Goal: Transaction & Acquisition: Purchase product/service

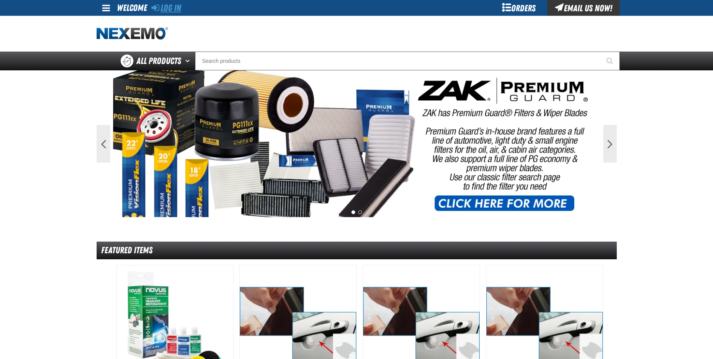
click at [167, 6] on link "Log In" at bounding box center [166, 8] width 30 height 11
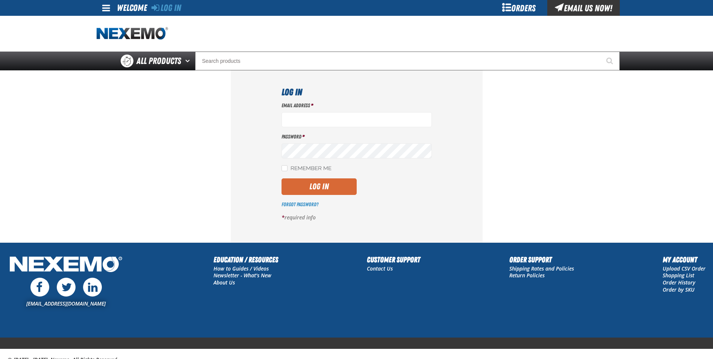
type input "jreeves@vtaig.com"
click at [312, 184] on button "Log In" at bounding box center [319, 186] width 75 height 17
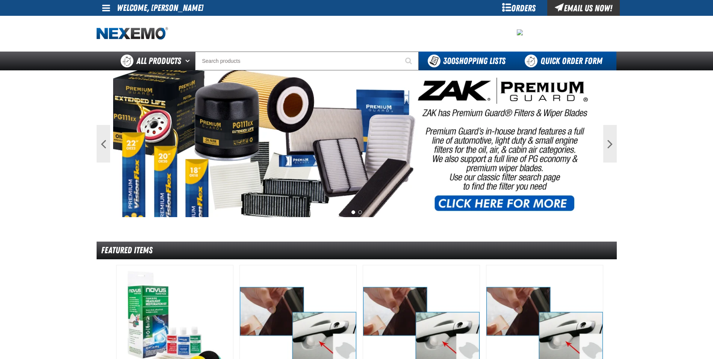
click at [573, 61] on link "Quick Order Form" at bounding box center [566, 60] width 102 height 19
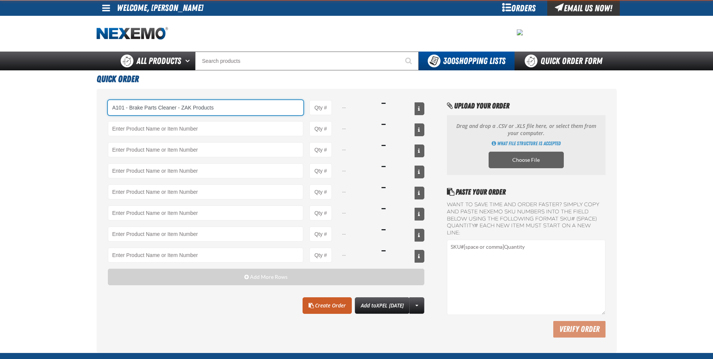
type input "A101 - Brake Parts Cleaner - ZAK Products"
type input "1"
select select "can"
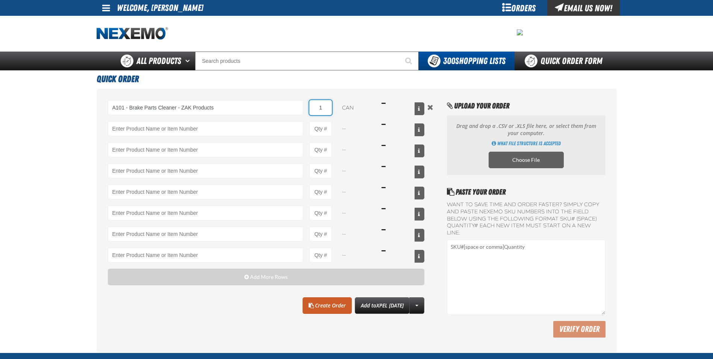
click at [326, 107] on input "1" at bounding box center [320, 107] width 23 height 15
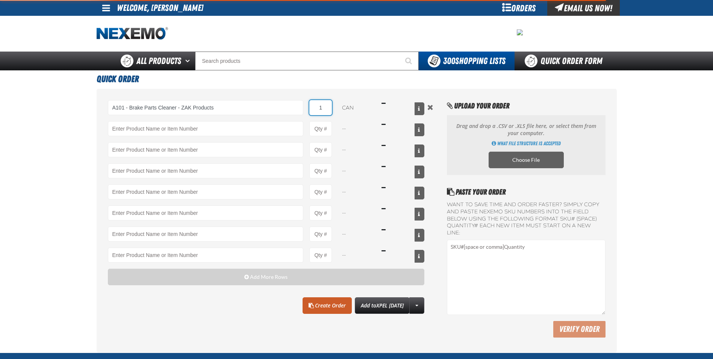
type input "A101 - Brake Parts Cleaner - ZAK Products"
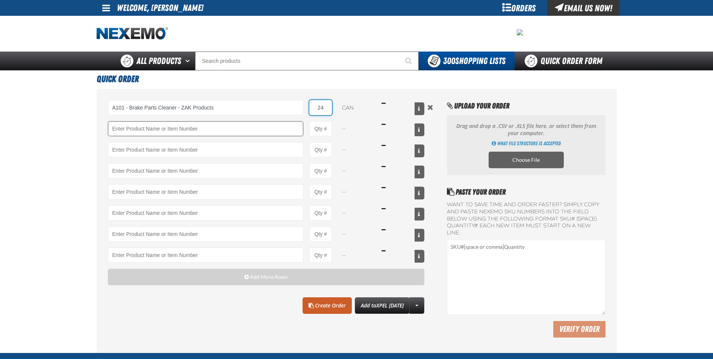
type input "24"
click at [264, 129] on input "Product" at bounding box center [206, 128] width 196 height 15
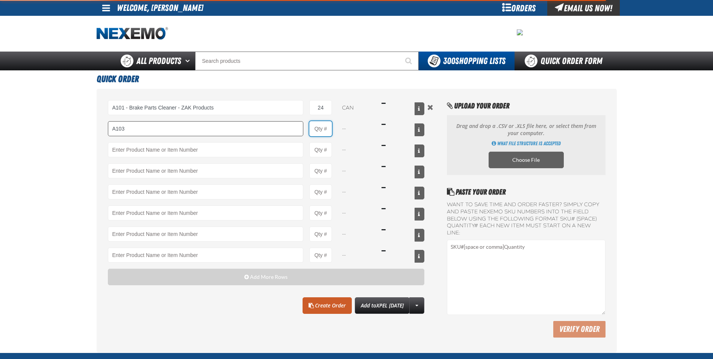
type input "A103 - Throttle Body and Intake Cleaner - ZAK Products"
type input "1"
select select "can"
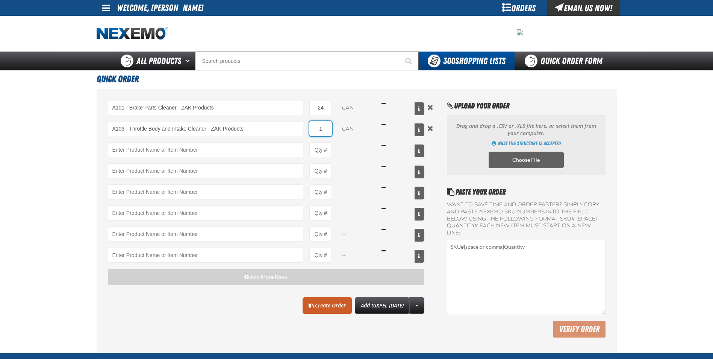
click at [328, 129] on input "1" at bounding box center [320, 128] width 23 height 15
type input "12"
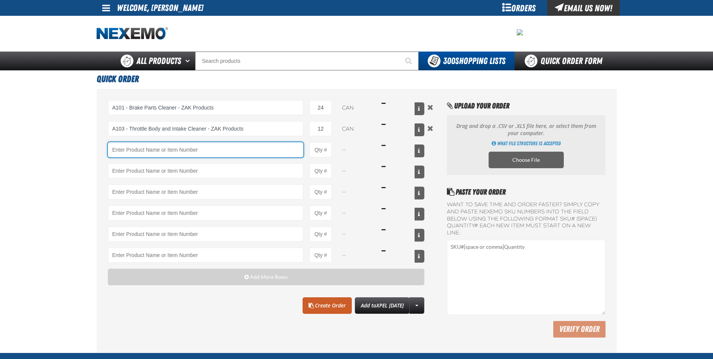
click at [263, 148] on input "Product" at bounding box center [206, 149] width 196 height 15
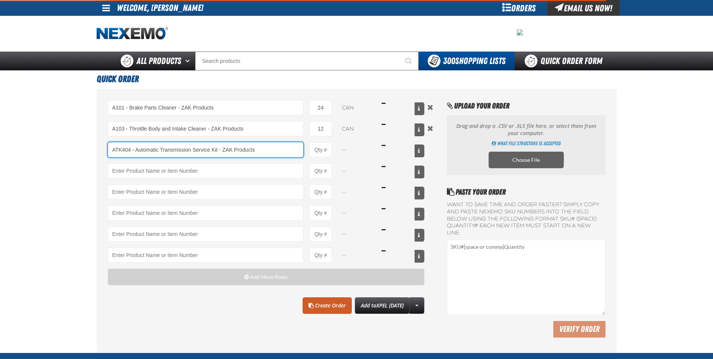
type input "ATK404 - Automatic Transmission Service Kit - ZAK Products"
type input "1"
select select "kit"
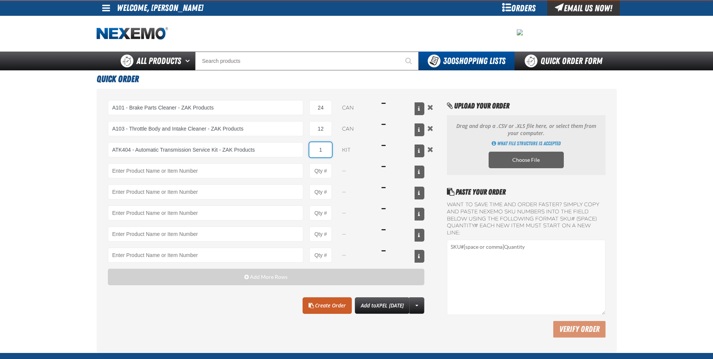
click at [332, 150] on input "1" at bounding box center [320, 149] width 23 height 15
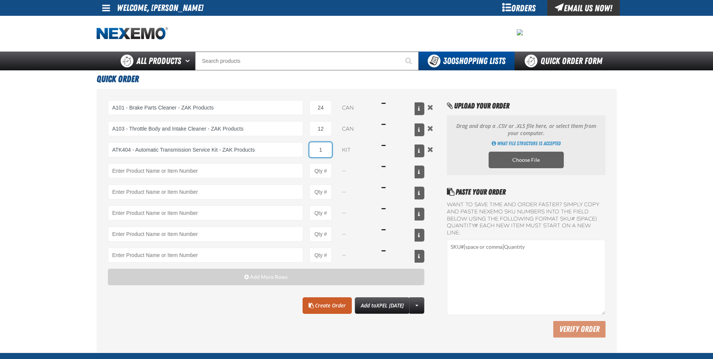
type input "ATK404 - Automatic Transmission Service Kit - ZAK Products"
type input "12"
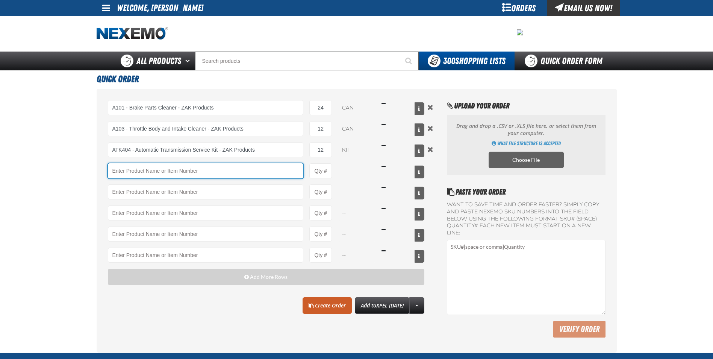
click at [285, 169] on input "Product" at bounding box center [206, 170] width 196 height 15
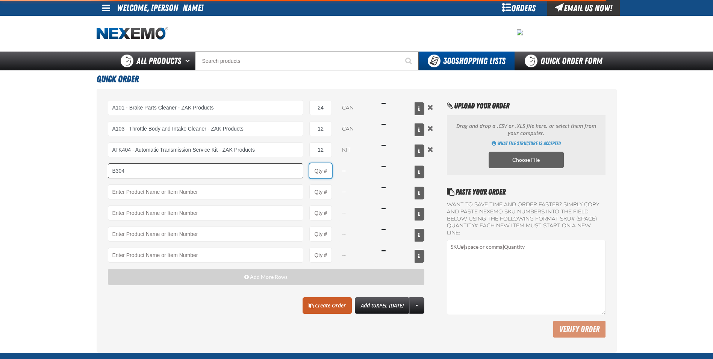
type input "B304 - Battery Service Kit - Cleaner &amp; Protector with Anti-Corrosion Pads -…"
type input "1"
select select "kit"
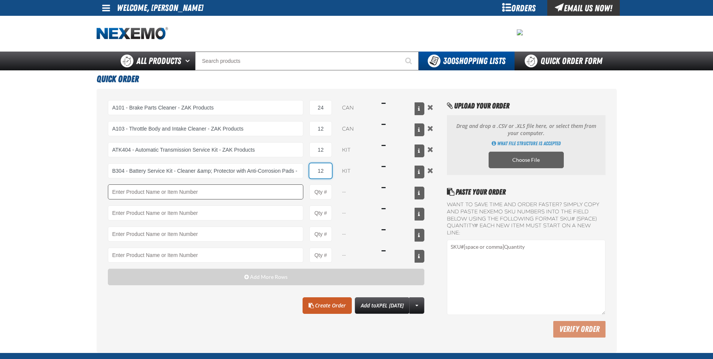
type input "12"
click at [254, 191] on input "Product" at bounding box center [206, 191] width 196 height 15
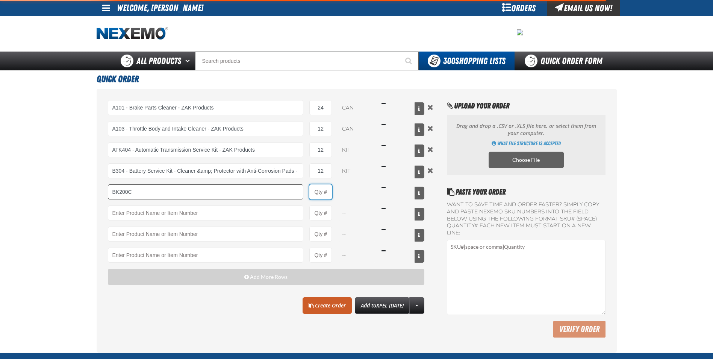
type input "BK200C - DOT 4 Brake Fluid Cleaner Kit - ZAK Products"
type input "1"
select select "kit"
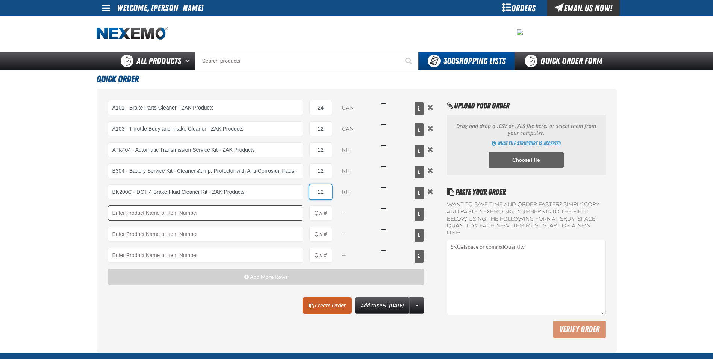
type input "12"
click at [239, 215] on input "Product" at bounding box center [206, 212] width 196 height 15
type input "F"
type input "C500 - Synthetic Engine Oil Booster - ZAK Products"
type input "1"
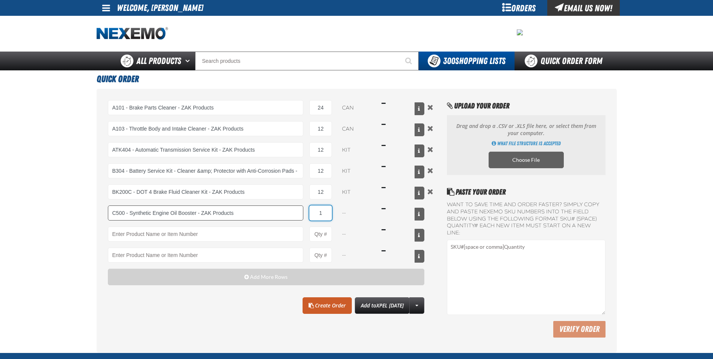
select select "bottle"
type input "96"
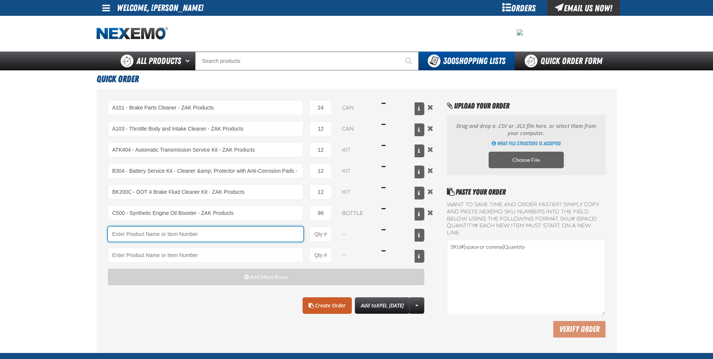
click at [236, 239] on input "Product" at bounding box center [206, 233] width 196 height 15
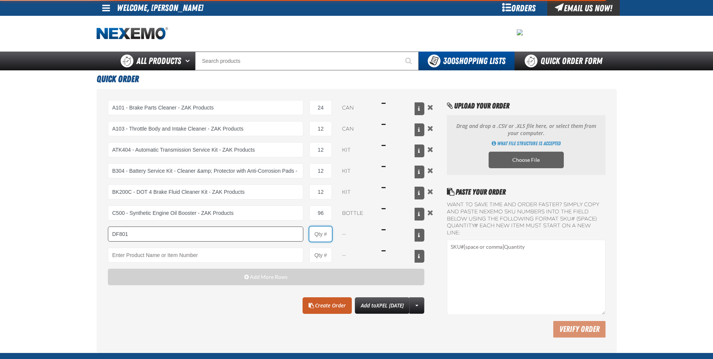
type input "DF801 - DIESEL 8-in-1 TOTAL CLEAN - ZAK Products"
type input "1"
select select "bottle"
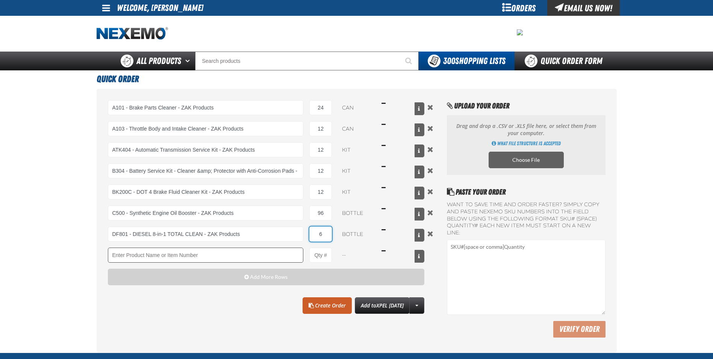
type input "6"
click at [238, 257] on input "Product" at bounding box center [206, 254] width 196 height 15
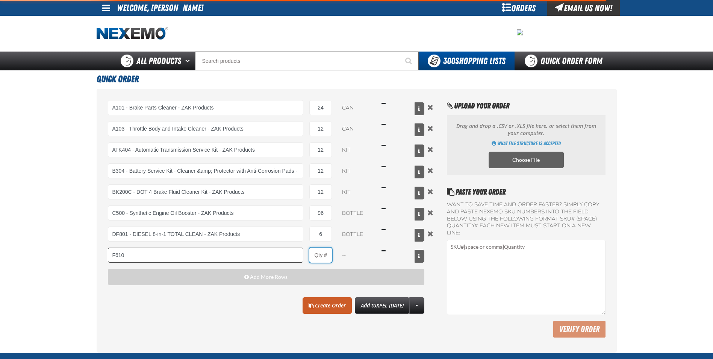
type input "F610 - Z-Tech - ZAK Products"
type input "1"
select select "bottle"
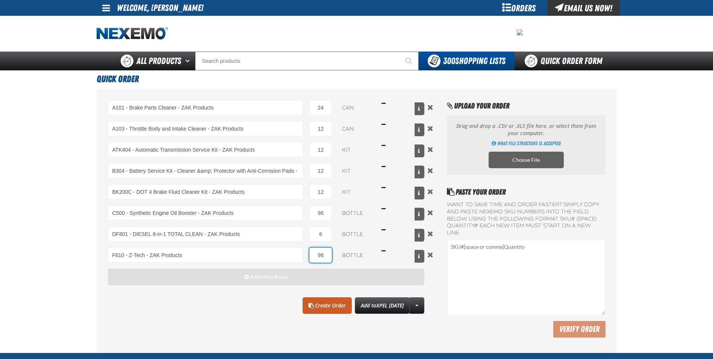
type input "96"
click at [246, 274] on span "button" at bounding box center [246, 276] width 5 height 5
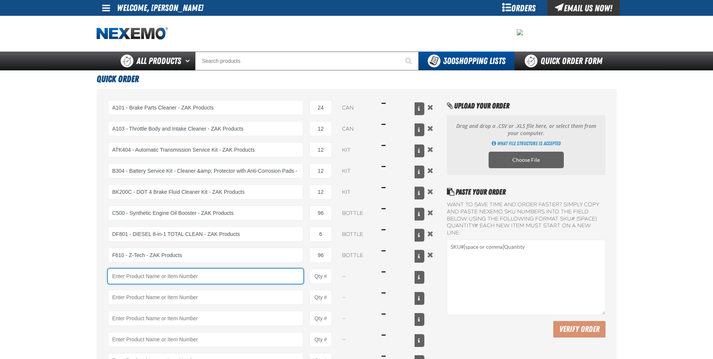
click at [246, 272] on input "Product" at bounding box center [206, 275] width 196 height 15
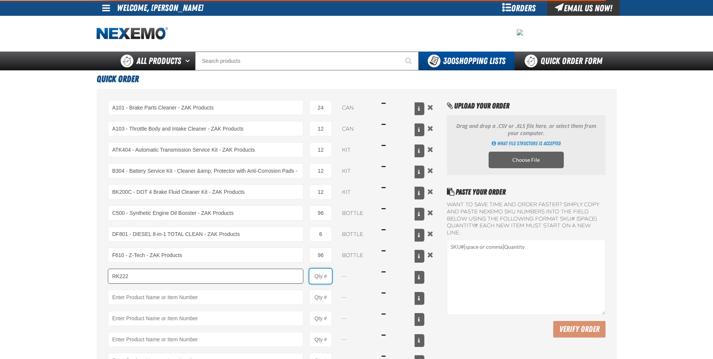
type input "RK222 - Universal Cooling System Service Kit - ZAK Products"
type input "1"
select select "kit"
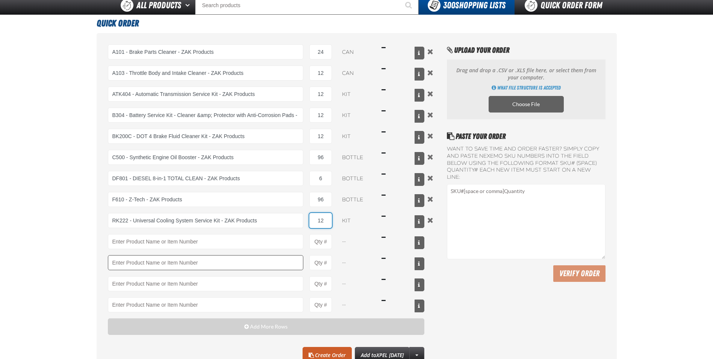
scroll to position [188, 0]
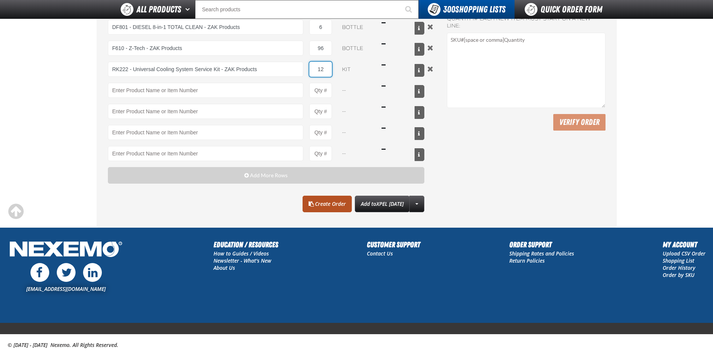
type input "12"
click at [318, 206] on link "Create Order" at bounding box center [327, 203] width 49 height 17
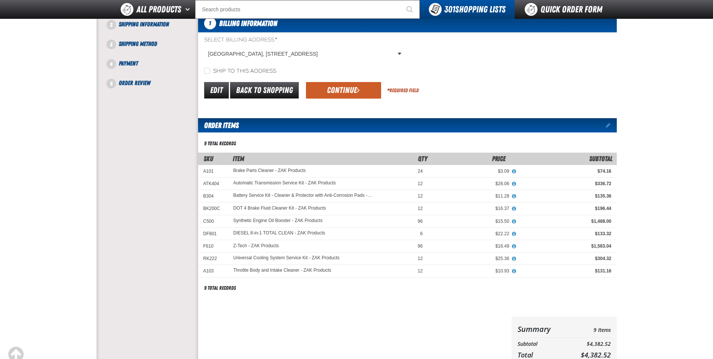
scroll to position [38, 0]
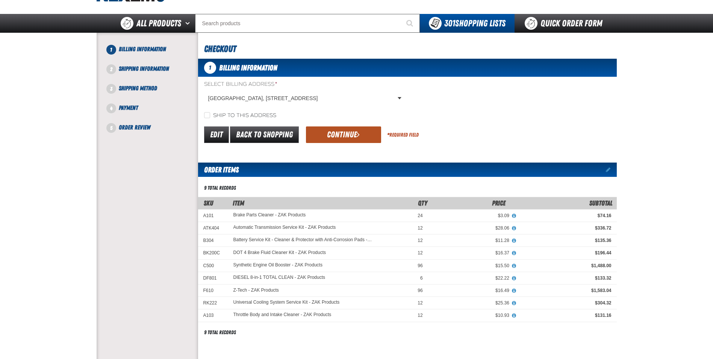
click at [357, 132] on span "submit" at bounding box center [358, 134] width 3 height 8
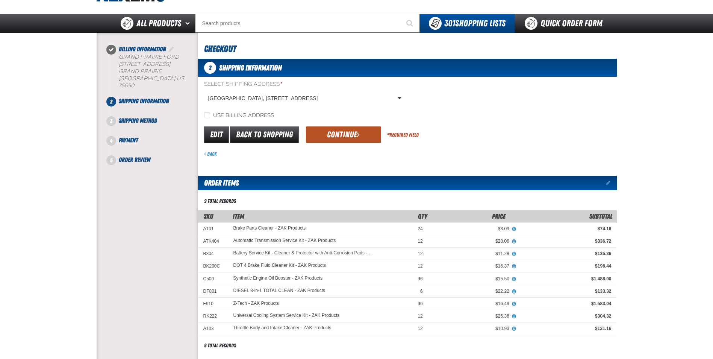
click at [353, 134] on button "Continue" at bounding box center [343, 134] width 75 height 17
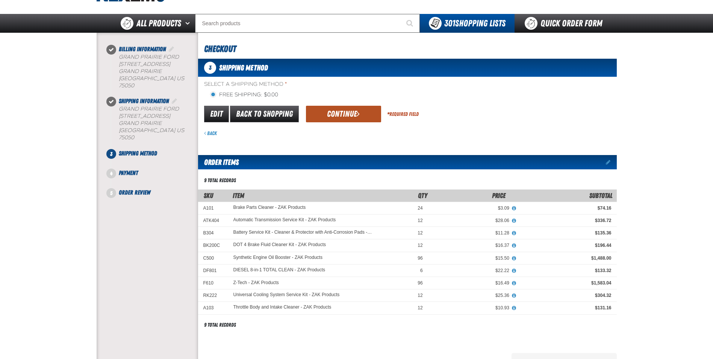
click at [345, 116] on button "Continue" at bounding box center [343, 114] width 75 height 17
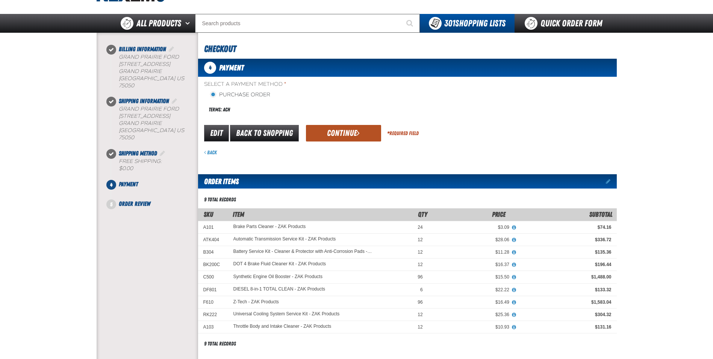
click at [340, 131] on button "Continue" at bounding box center [343, 133] width 75 height 17
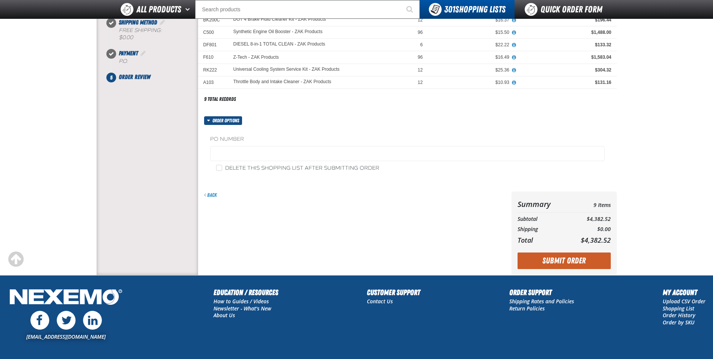
scroll to position [150, 0]
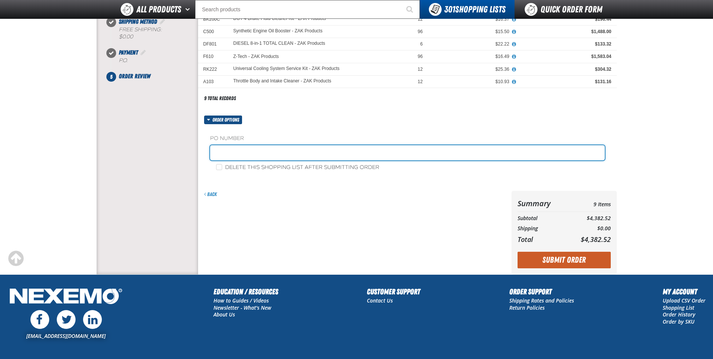
click at [285, 148] on input "text" at bounding box center [407, 152] width 395 height 15
type input "0930ZAK"
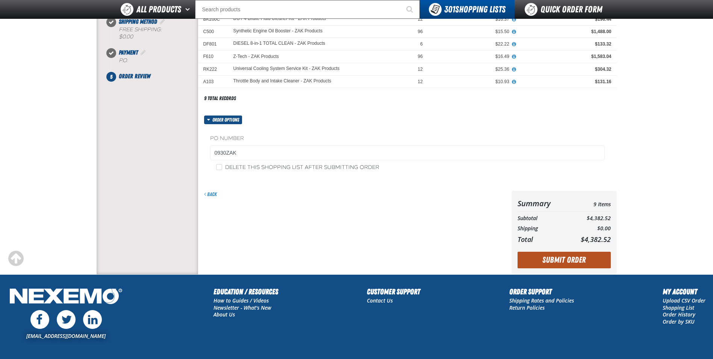
click at [571, 257] on button "Submit Order" at bounding box center [564, 259] width 93 height 17
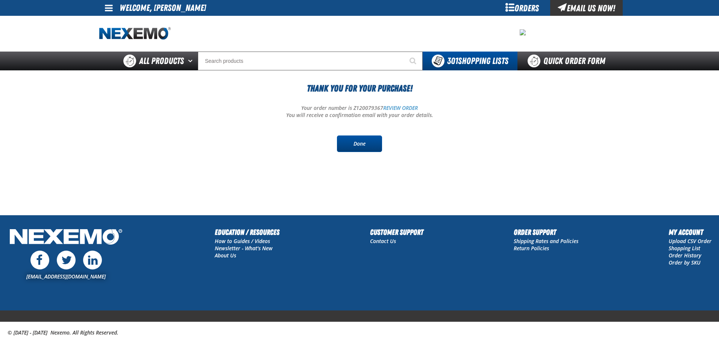
click at [355, 144] on link "Done" at bounding box center [359, 143] width 45 height 17
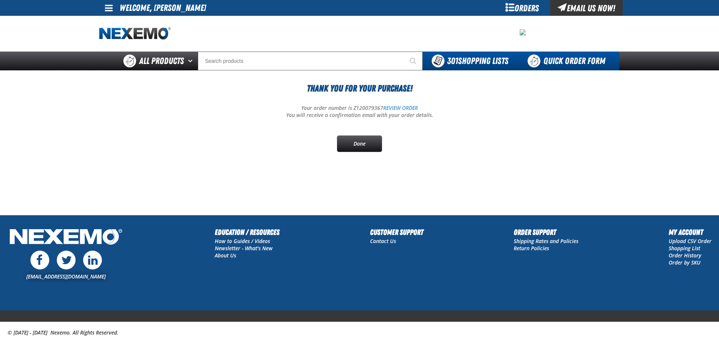
click at [568, 63] on link "Quick Order Form" at bounding box center [568, 60] width 102 height 19
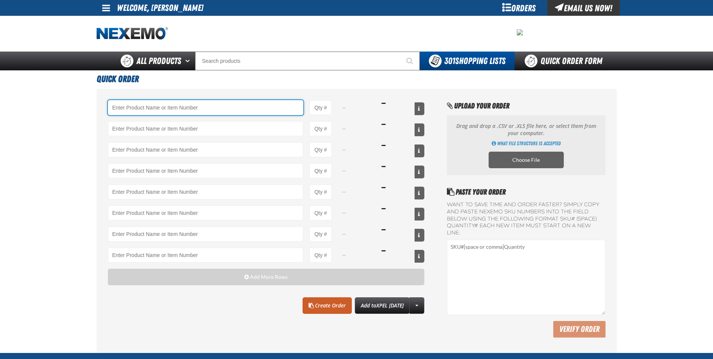
click at [231, 106] on input "Product" at bounding box center [206, 107] width 196 height 15
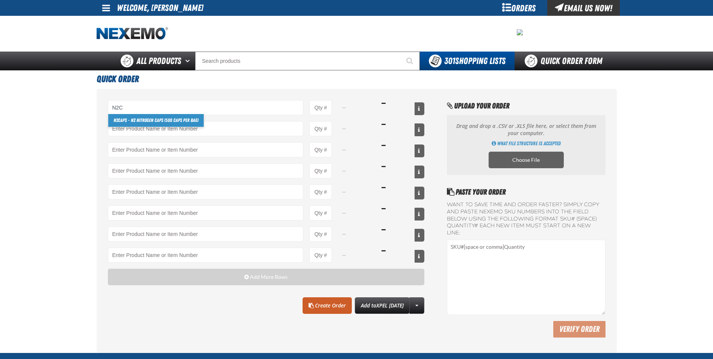
click at [188, 121] on link "N2C APS - N2 Nitrogen Caps (500 caps per bag)" at bounding box center [155, 120] width 95 height 13
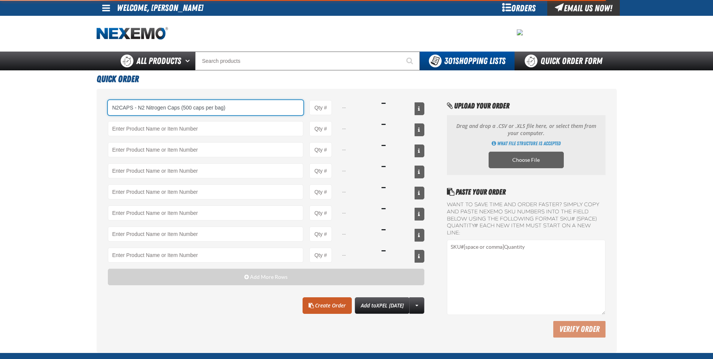
type input "N2CAPS - N2 Nitrogen Caps (500 caps per bag)"
type input "1"
select select "bag"
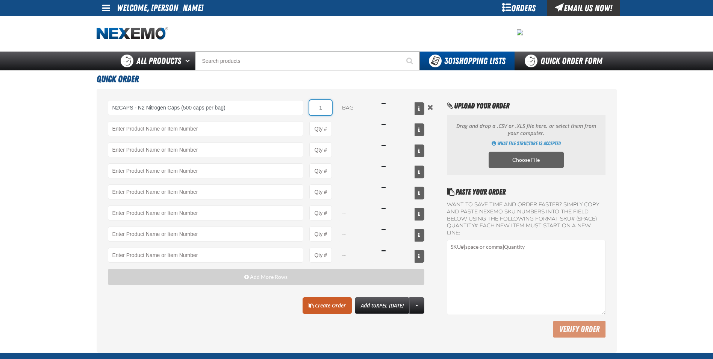
click at [326, 107] on input "1" at bounding box center [320, 107] width 23 height 15
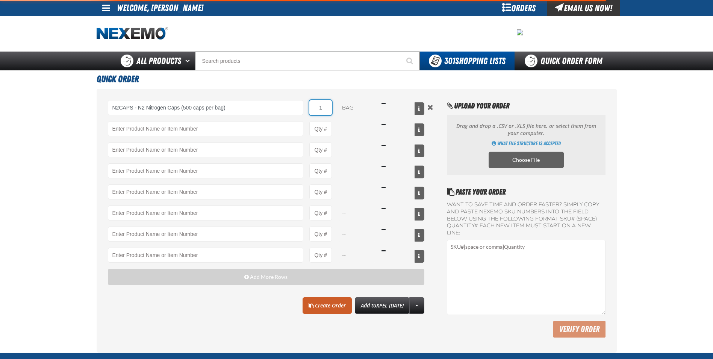
type input "N2CAPS - N2 Nitrogen Caps (500 caps per bag)"
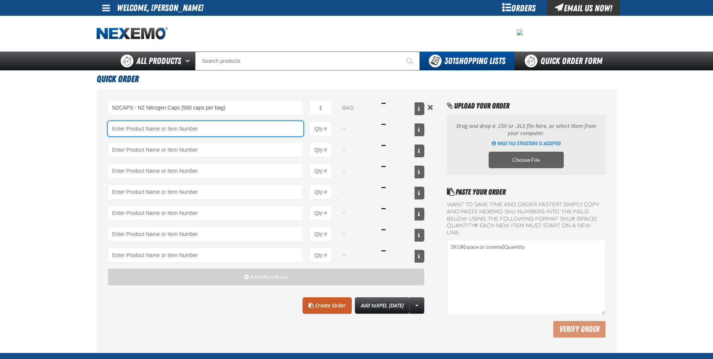
click at [267, 128] on input "Product" at bounding box center [206, 128] width 196 height 15
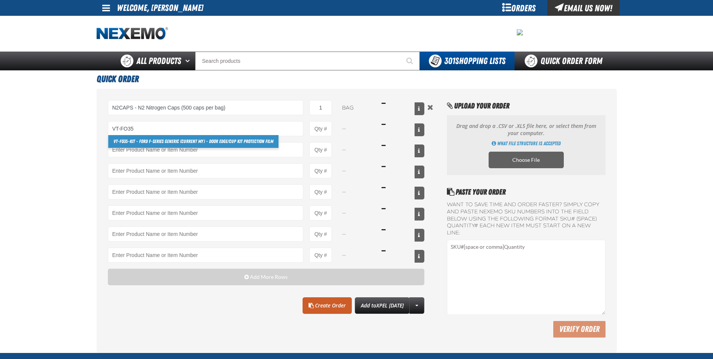
click at [250, 142] on link "VT-FO35 -KIT - Ford F-Series Generic (Current MY) - Door Edge/Cup Kit Protectio…" at bounding box center [193, 141] width 170 height 13
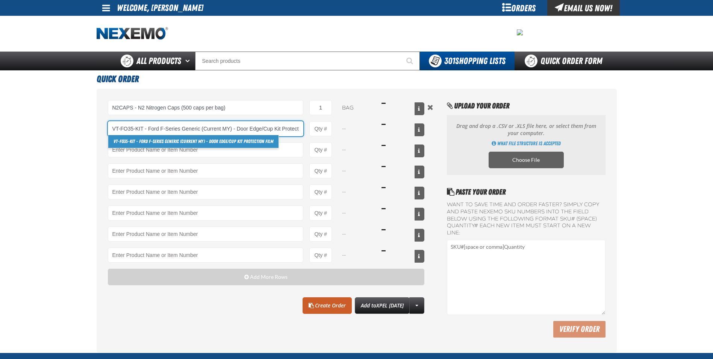
scroll to position [0, 18]
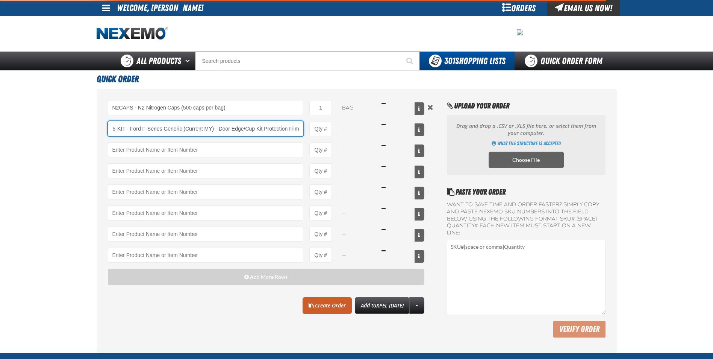
type input "VT-FO35-KIT - Ford F-Series Generic (Current MY) - Door Edge/Cup Kit Protection…"
type input "1"
select select "each"
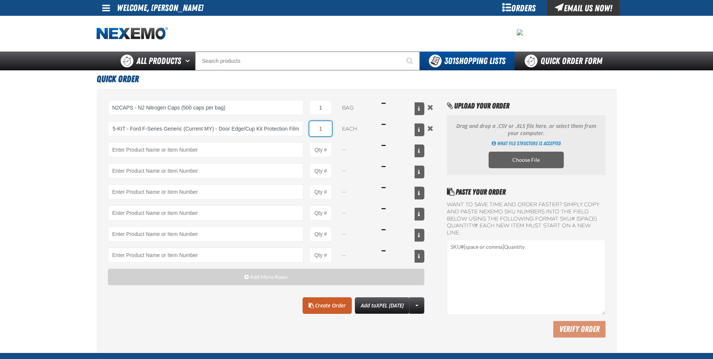
scroll to position [0, 0]
click at [330, 130] on input "1" at bounding box center [320, 128] width 23 height 15
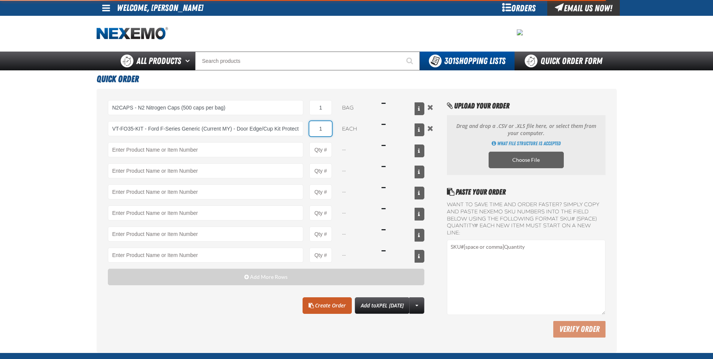
click at [330, 130] on input "1" at bounding box center [320, 128] width 23 height 15
type input "VT-FO35-KIT - Ford F-Series Generic (Current MY) - Door Edge/Cup Kit Protection…"
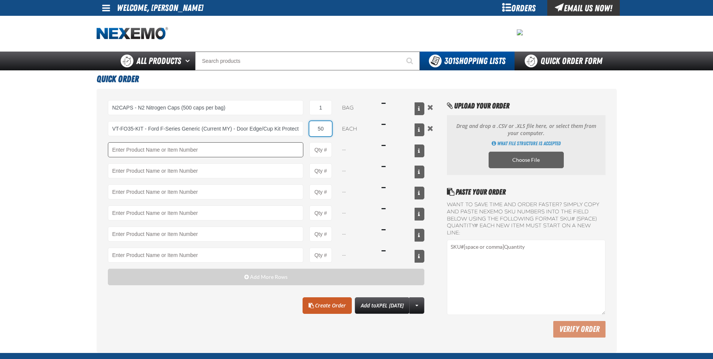
type input "50"
click at [254, 151] on input "Product" at bounding box center [206, 149] width 196 height 15
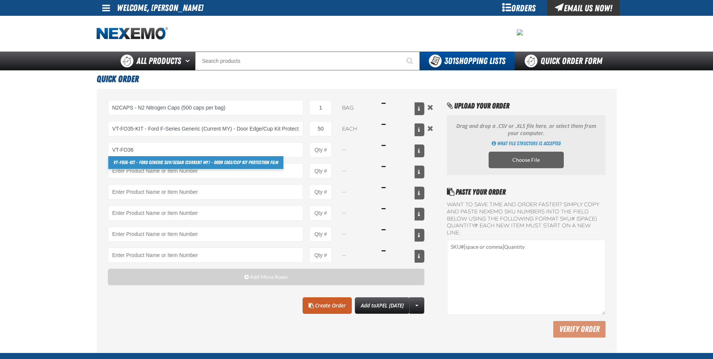
click at [212, 167] on link "VT-FO36 -KIT - Ford Generic SUV/Sedan (Current MY) - Door Edge/Cup Kit Protecti…" at bounding box center [195, 162] width 175 height 13
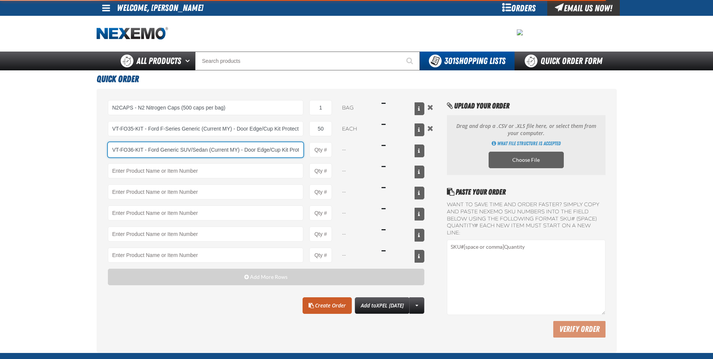
scroll to position [0, 26]
type input "VT-FO36-KIT - Ford Generic SUV/Sedan (Current MY) - Door Edge/Cup Kit Protectio…"
type input "1"
select select "each"
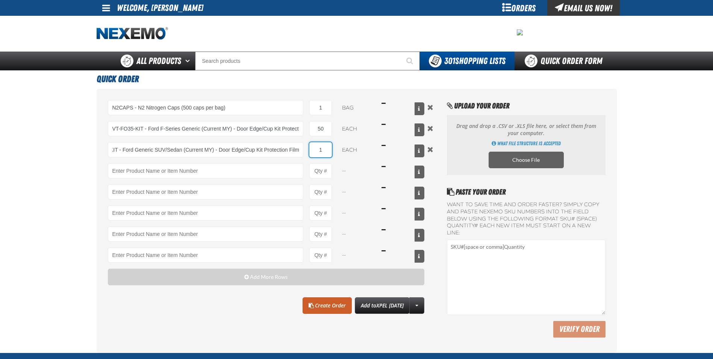
click at [328, 152] on input "1" at bounding box center [320, 149] width 23 height 15
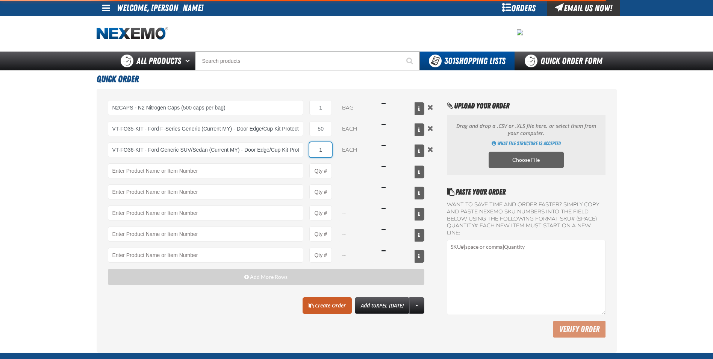
type input "VT-FO36-KIT - Ford Generic SUV/Sedan (Current MY) - Door Edge/Cup Kit Protectio…"
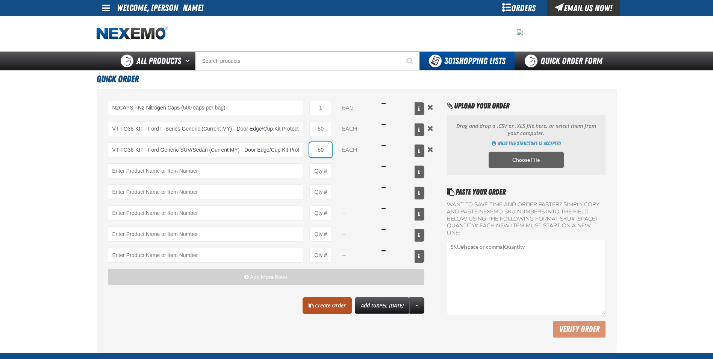
type input "50"
click at [325, 301] on link "Create Order" at bounding box center [327, 305] width 49 height 17
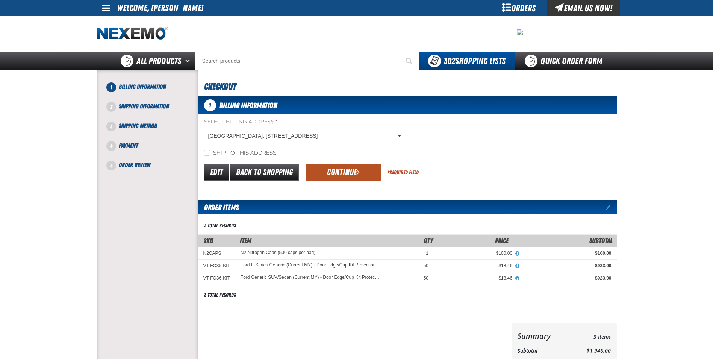
click at [348, 174] on button "Continue" at bounding box center [343, 172] width 75 height 17
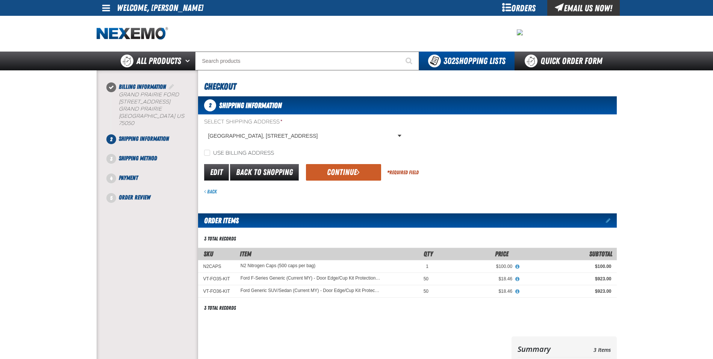
click at [348, 171] on button "Continue" at bounding box center [343, 172] width 75 height 17
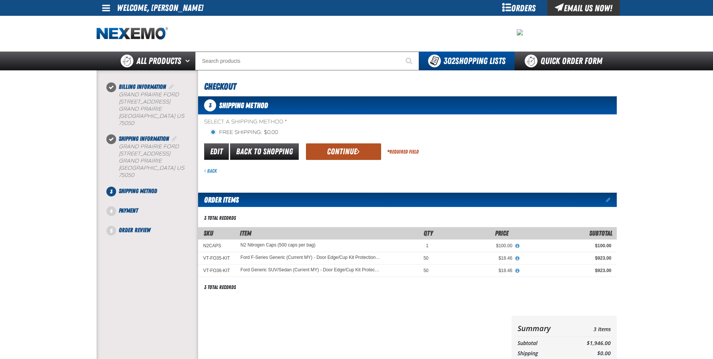
click at [345, 155] on button "Continue" at bounding box center [343, 151] width 75 height 17
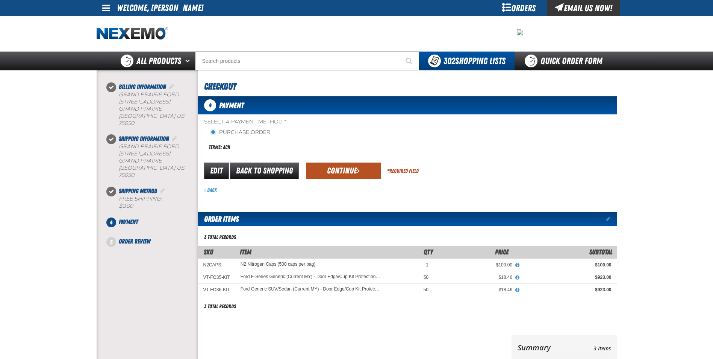
click at [340, 174] on button "Continue" at bounding box center [343, 170] width 75 height 17
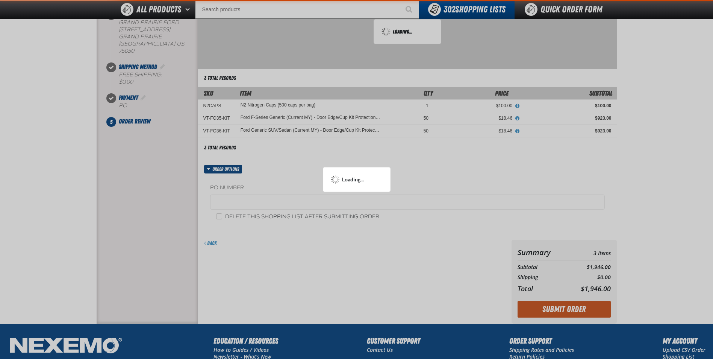
scroll to position [113, 0]
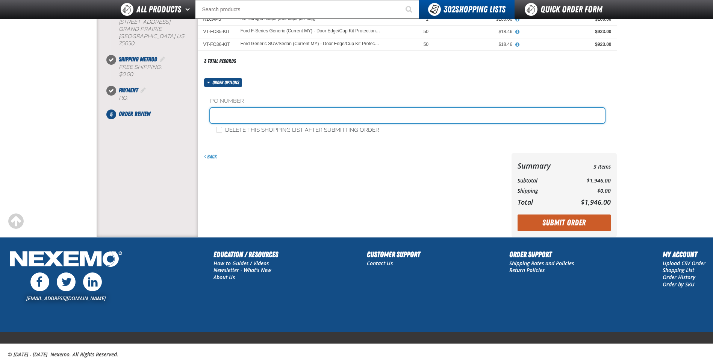
click at [277, 111] on input "text" at bounding box center [407, 115] width 395 height 15
type input "0929JR"
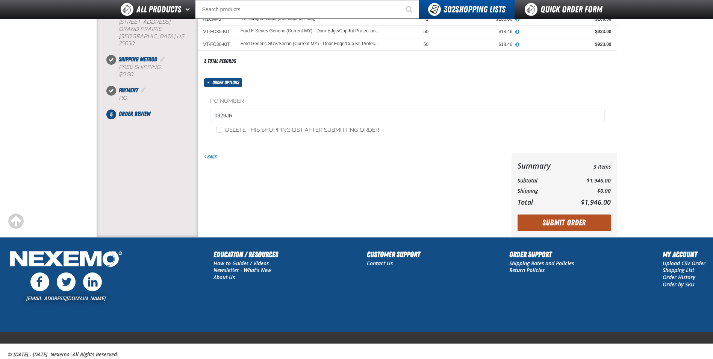
click at [553, 227] on button "Submit Order" at bounding box center [564, 222] width 93 height 17
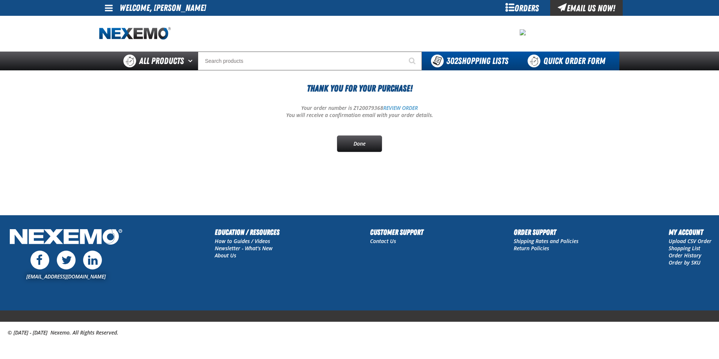
click at [559, 65] on link "Quick Order Form" at bounding box center [568, 60] width 102 height 19
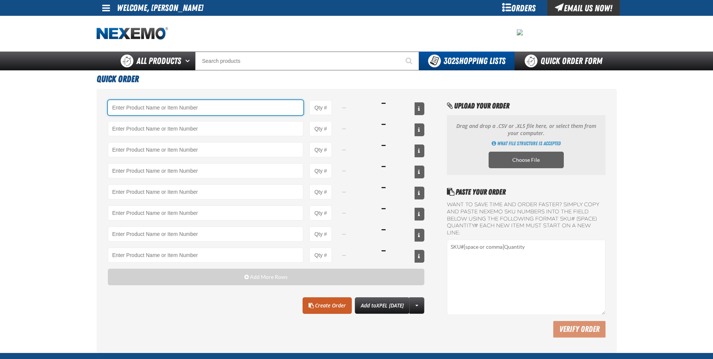
click at [239, 108] on input "Product" at bounding box center [206, 107] width 196 height 15
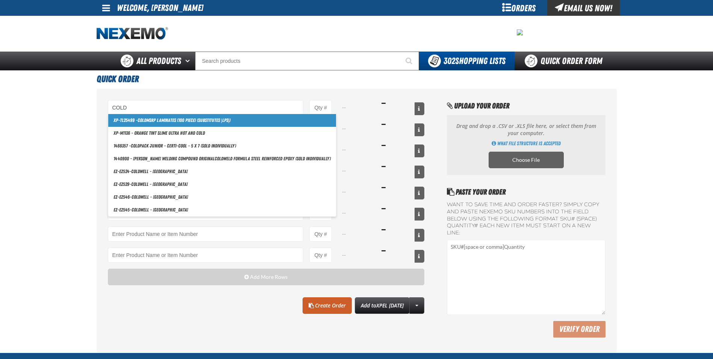
click at [197, 122] on link "XP-TL25499 - Cold MSRP Laminates (100 Piece) (substitutes |LPS|)" at bounding box center [222, 120] width 228 height 13
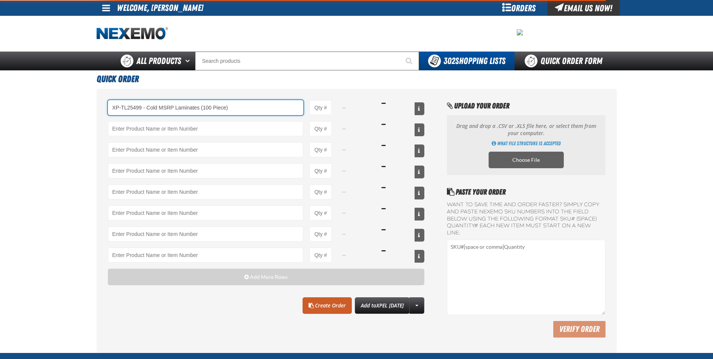
type input "XP-TL25499 - Cold MSRP Laminates (100 Piece) (substitutes |LPS|)"
type input "1"
select select "each"
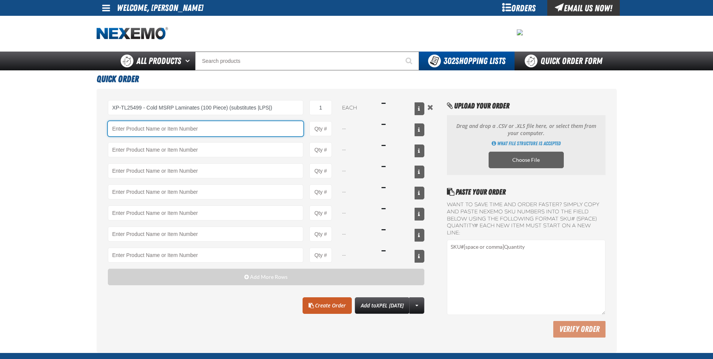
click at [236, 133] on input "Product" at bounding box center [206, 128] width 196 height 15
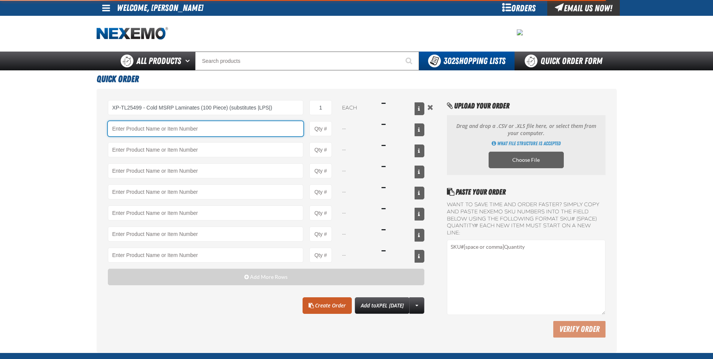
type input "XP-TL25499 - Cold MSRP Laminates (100 Piece) (substitutes |LPS|)"
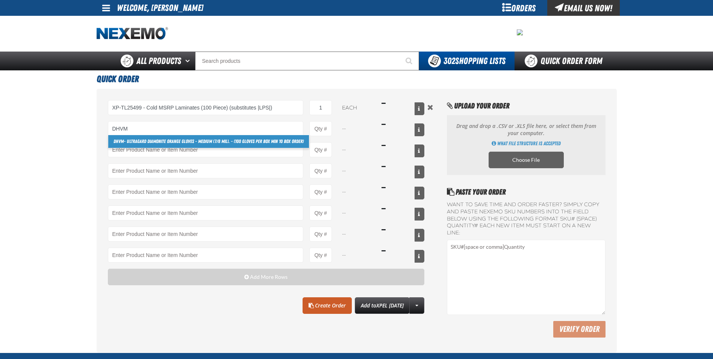
click at [200, 140] on link "DHVM - Ultragard Diamonite Orange Gloves - Medium (7/8 mil). - (100 gloves per …" at bounding box center [208, 141] width 201 height 13
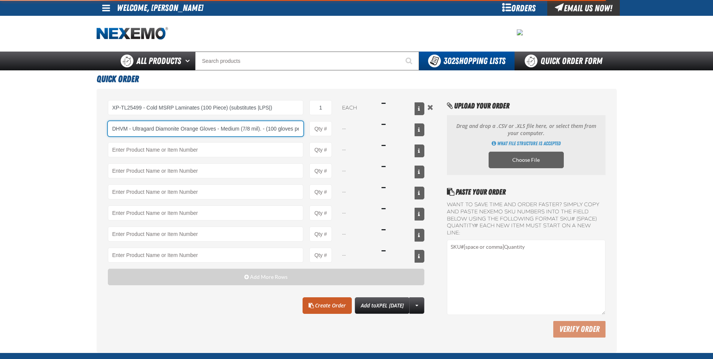
scroll to position [0, 57]
type input "DHVM - Ultragard Diamonite Orange Gloves - Medium (7/8 mil). - (100 gloves per …"
type input "1"
select select "box"
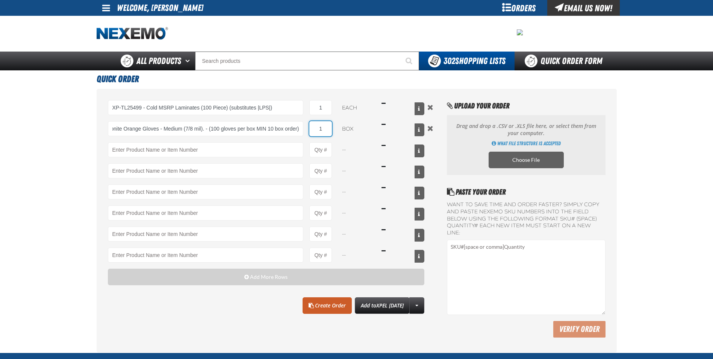
click at [327, 127] on input "1" at bounding box center [320, 128] width 23 height 15
type input "DHVM - Ultragard Diamonite Orange Gloves - Medium (7/8 mil). - (100 gloves per …"
type input "10"
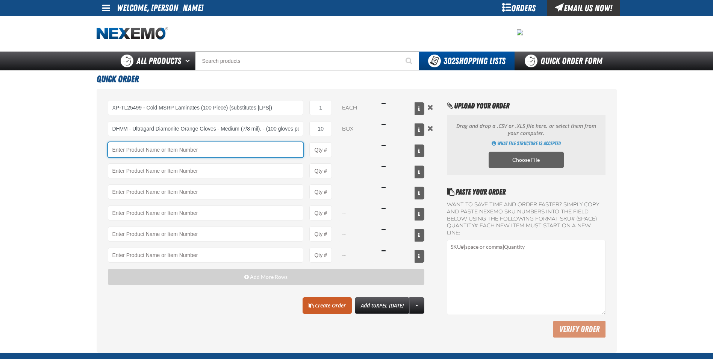
click at [273, 144] on input "Product" at bounding box center [206, 149] width 196 height 15
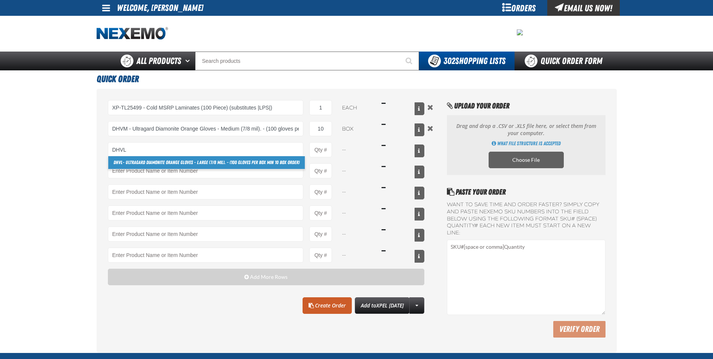
click at [203, 164] on link "DHVL - Ultragard Diamonite Orange Gloves - Large (7/8 mil). - (100 gloves per b…" at bounding box center [206, 162] width 197 height 13
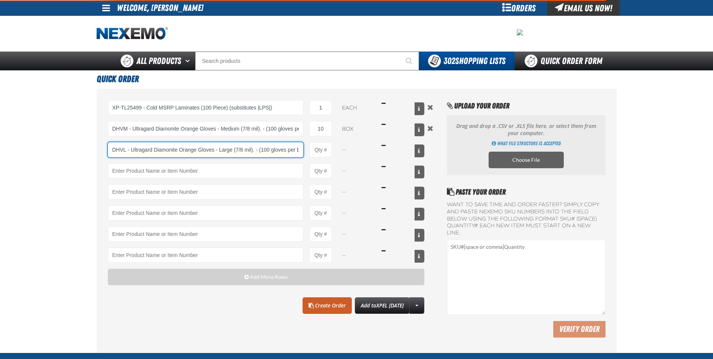
scroll to position [0, 50]
type input "DHVL - Ultragard Diamonite Orange Gloves - Large (7/8 mil). - (100 gloves per b…"
type input "1"
select select "box"
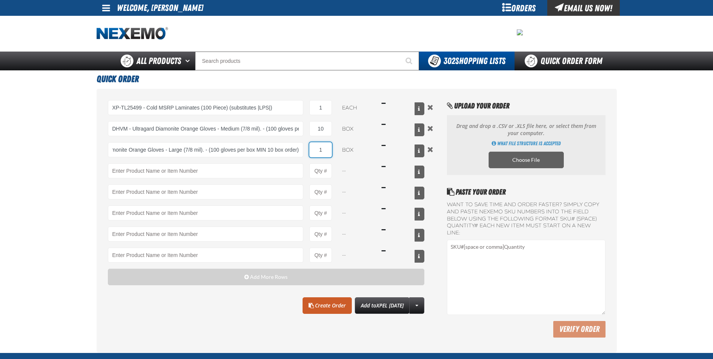
scroll to position [0, 0]
click at [327, 146] on input "1" at bounding box center [320, 149] width 23 height 15
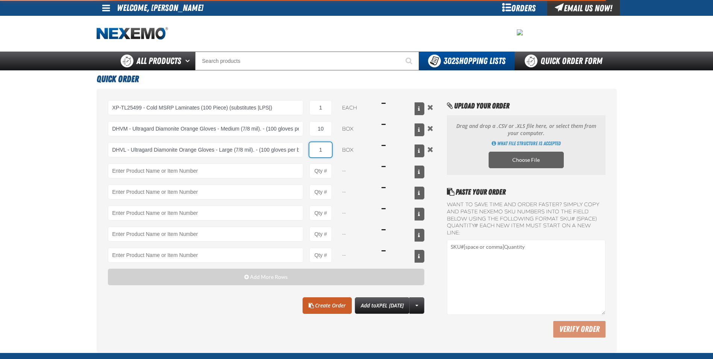
type input "DHVL - Ultragard Diamonite Orange Gloves - Large (7/8 mil). - (100 gloves per b…"
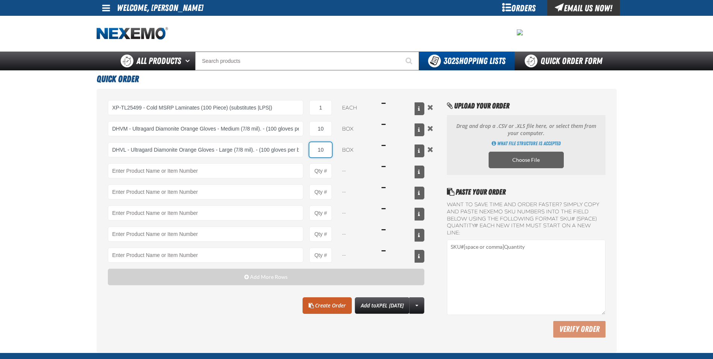
type input "10"
click at [263, 160] on div "XP-TL25499 - Cold MSRP Laminates (100 Piece) (substitutes |LPS|) XP-TL25499 - C…" at bounding box center [266, 181] width 317 height 162
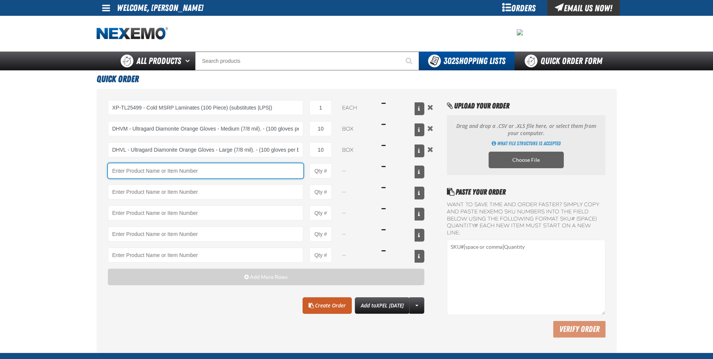
click at [259, 167] on input "Product" at bounding box center [206, 170] width 196 height 15
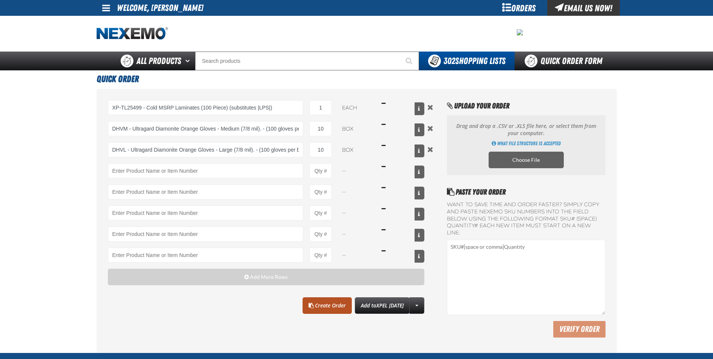
drag, startPoint x: 329, startPoint y: 303, endPoint x: 326, endPoint y: 300, distance: 4.5
click at [328, 303] on link "Create Order" at bounding box center [327, 305] width 49 height 17
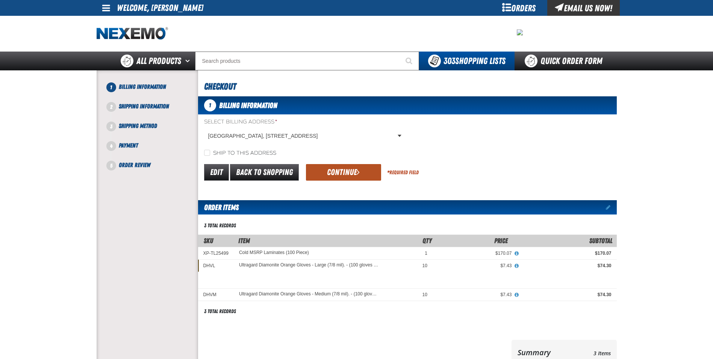
click at [330, 172] on button "Continue" at bounding box center [343, 172] width 75 height 17
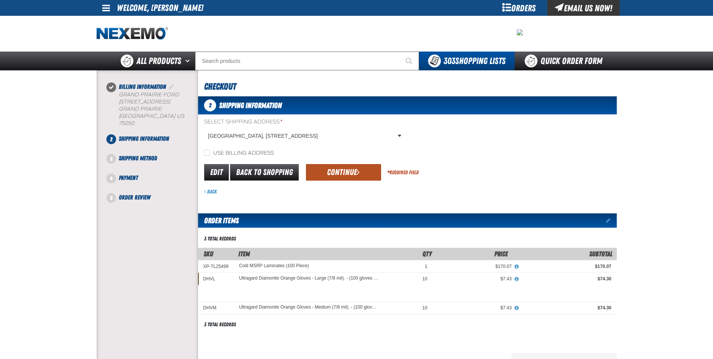
click at [342, 171] on button "Continue" at bounding box center [343, 172] width 75 height 17
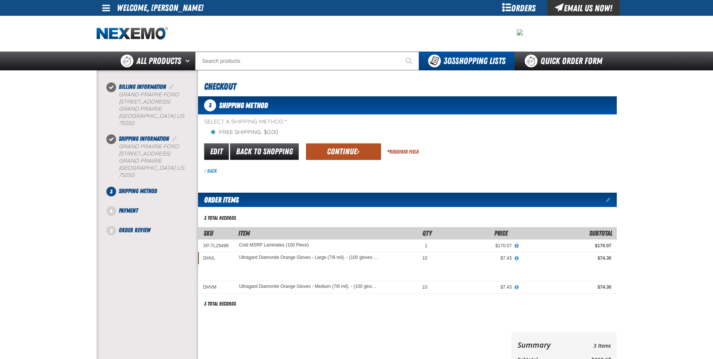
click at [344, 147] on button "Continue" at bounding box center [343, 151] width 75 height 17
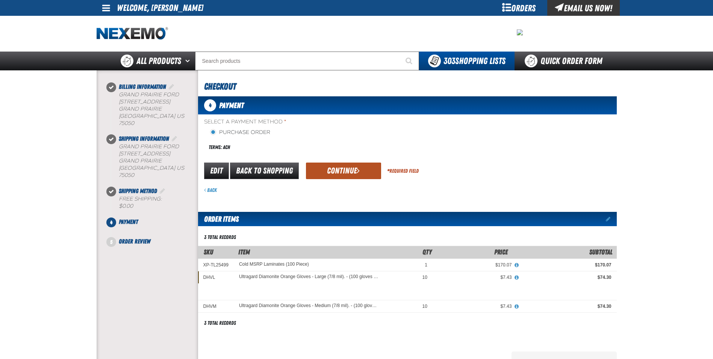
click at [340, 169] on button "Continue" at bounding box center [343, 170] width 75 height 17
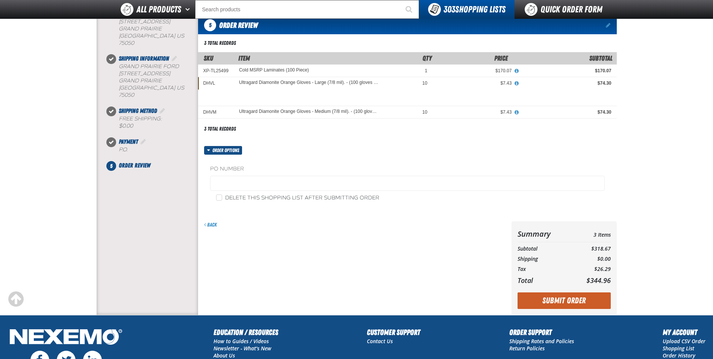
scroll to position [161, 0]
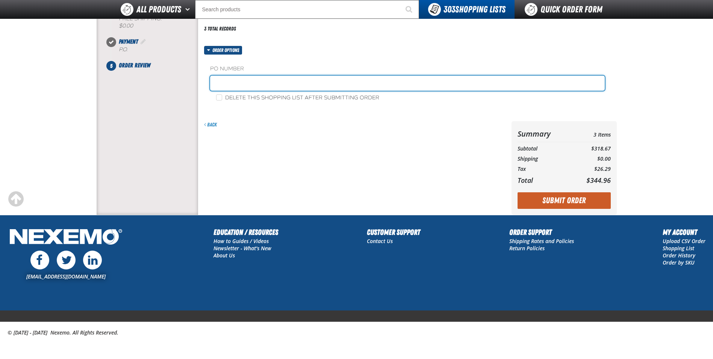
click at [288, 79] on input "text" at bounding box center [407, 83] width 395 height 15
type input "0929JR"
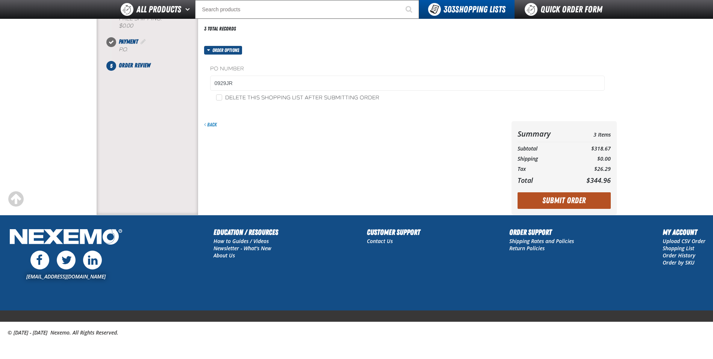
click at [556, 200] on button "Submit Order" at bounding box center [564, 200] width 93 height 17
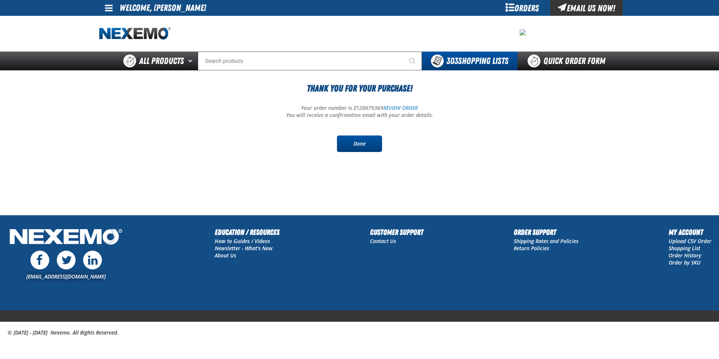
click at [358, 136] on link "Done" at bounding box center [359, 143] width 45 height 17
